Goal: Information Seeking & Learning: Learn about a topic

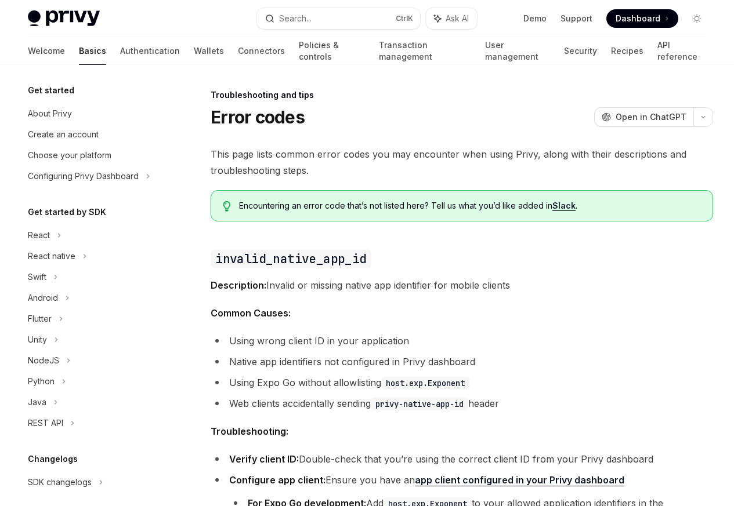
scroll to position [110, 0]
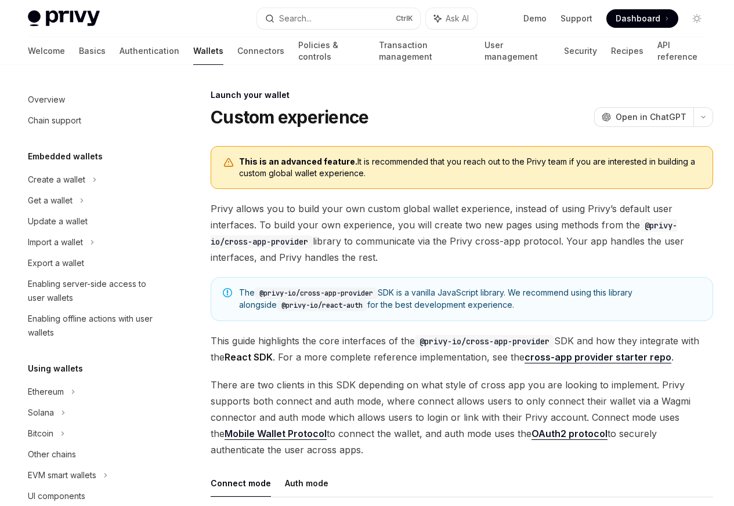
scroll to position [531, 0]
